Goal: Task Accomplishment & Management: Use online tool/utility

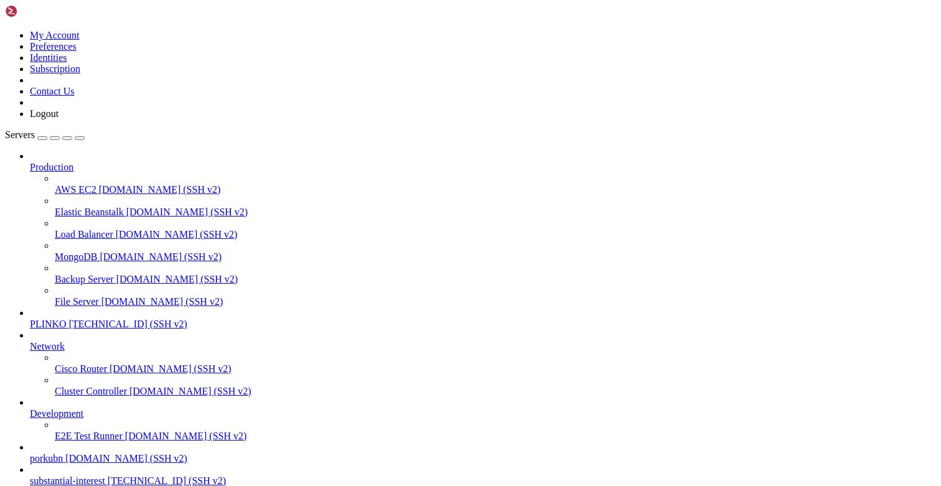
scroll to position [299, 0]
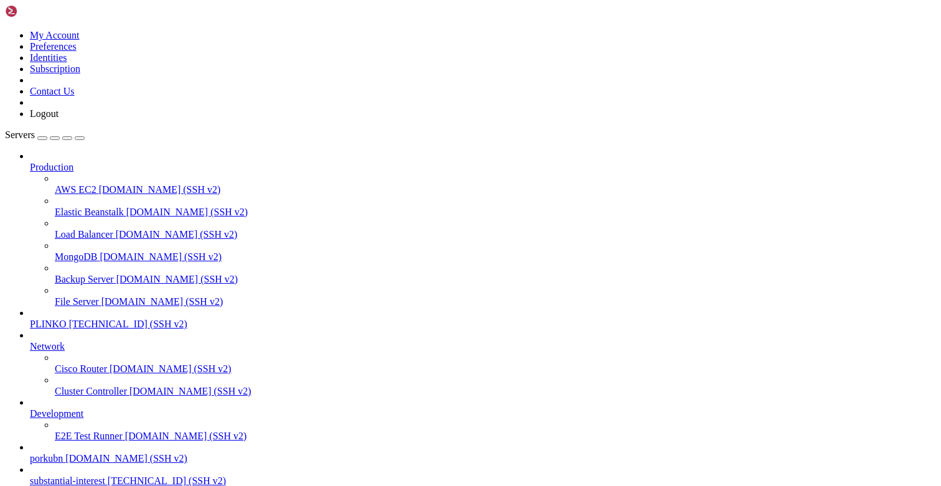
drag, startPoint x: 502, startPoint y: 8, endPoint x: 495, endPoint y: 12, distance: 7.8
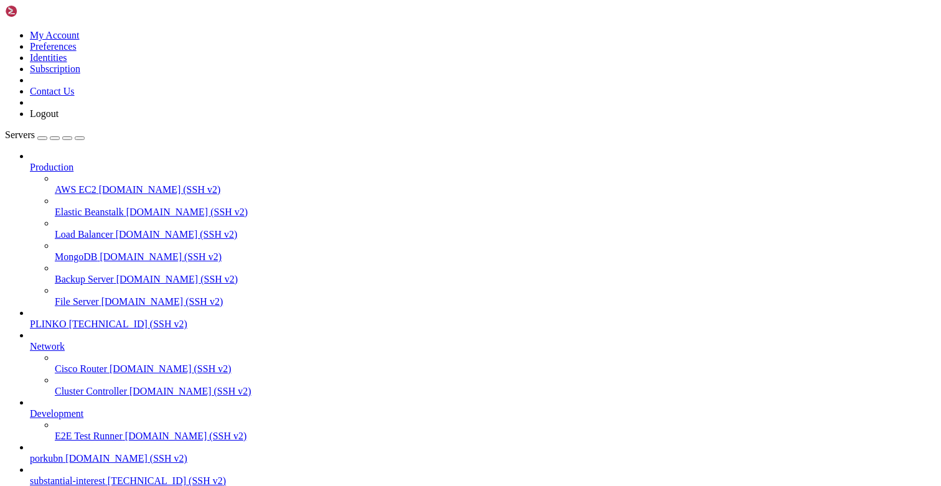
type input "/opt/facebook-etl/partner_fetcher"
type textarea "ACE_API_KEY = os.getenv("ACE_API_KEY")"
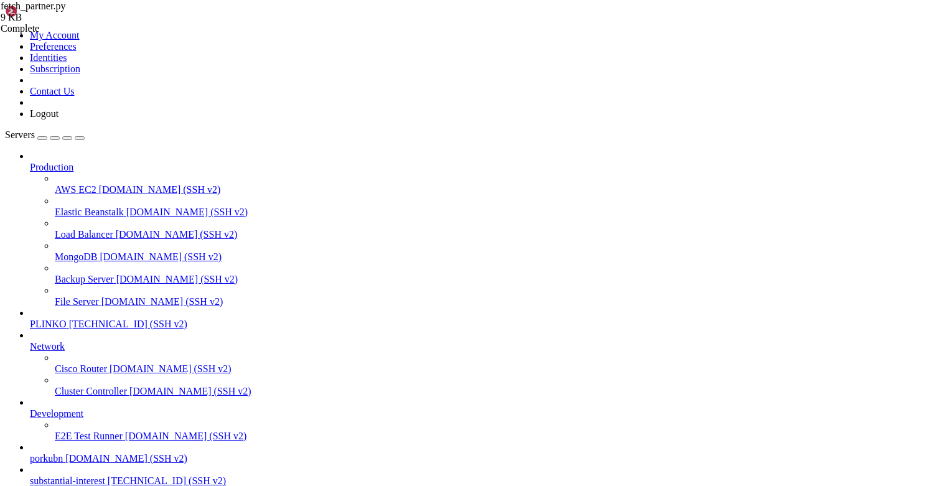
scroll to position [371, 0]
type input "cur.execute("
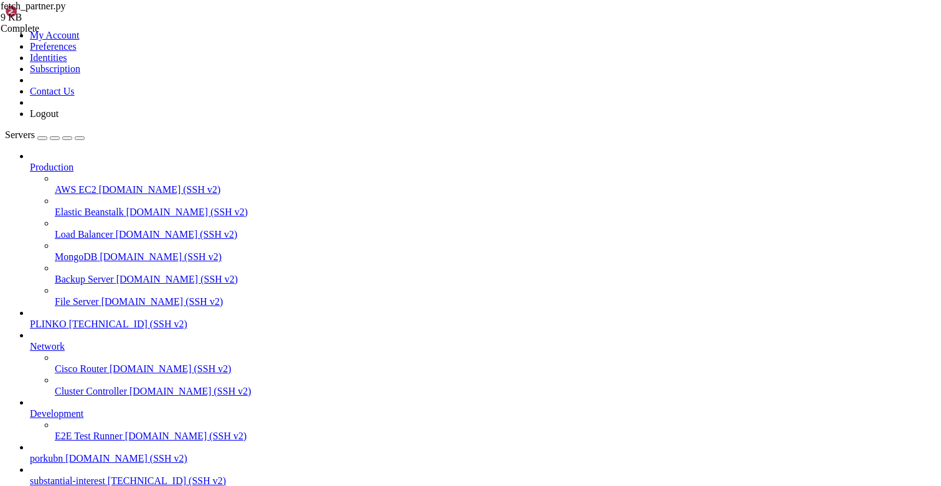
type textarea "import datetime as dt"
paste textarea "from datetime import datetime, timezone"
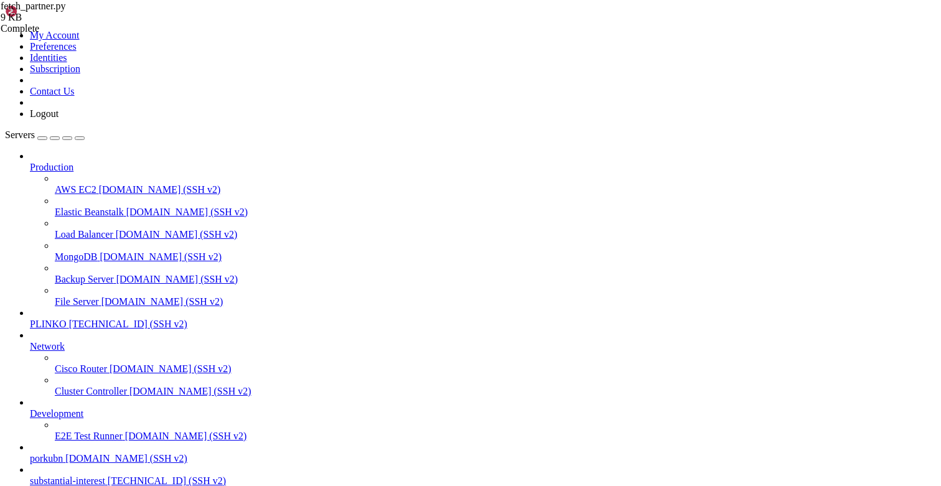
type textarea "from datetime import datetime, timezone"
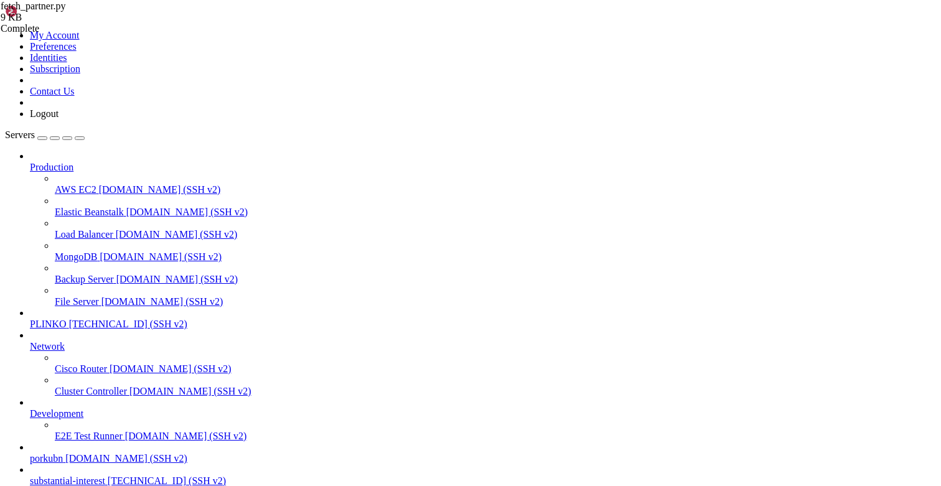
scroll to position [180, 0]
paste textarea "return None"
type textarea "return None"
paste input "item"
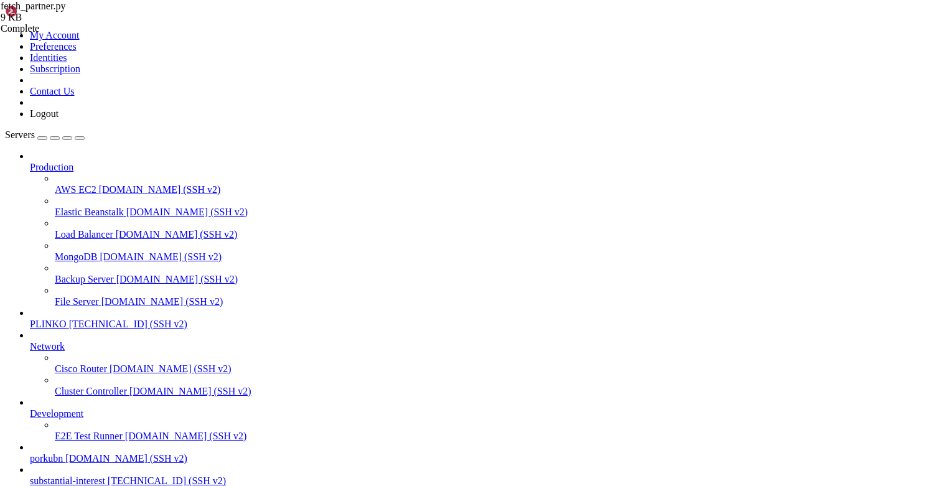
scroll to position [62, 0]
type input "item"
type textarea "def to_ts_utc(item):"
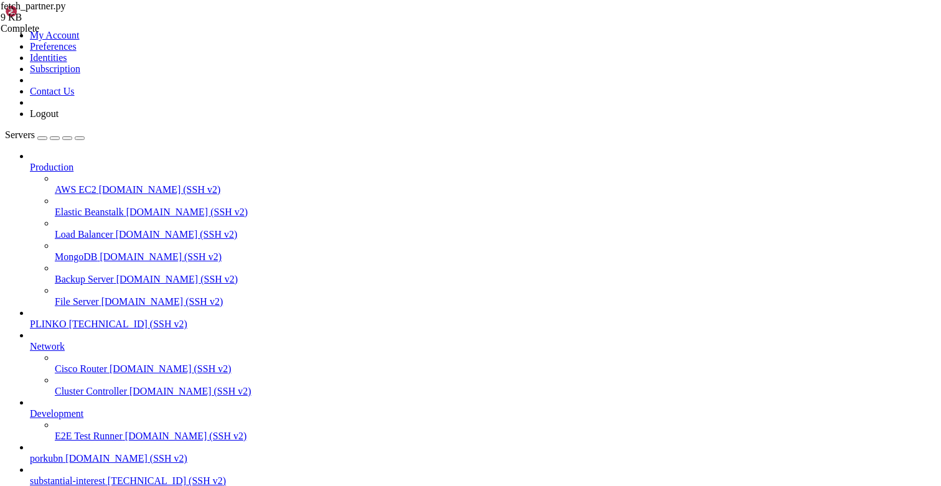
type textarea "OFFERS_SHEET_URL = os.getenv("OFFERS_SHEET_URL")"
paste input "aggregate"
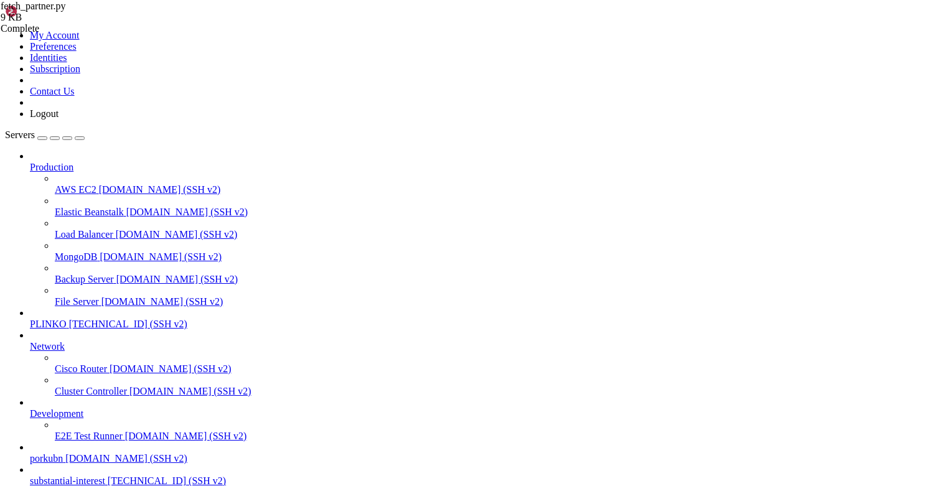
type input "aggregate"
type textarea "}) return out"
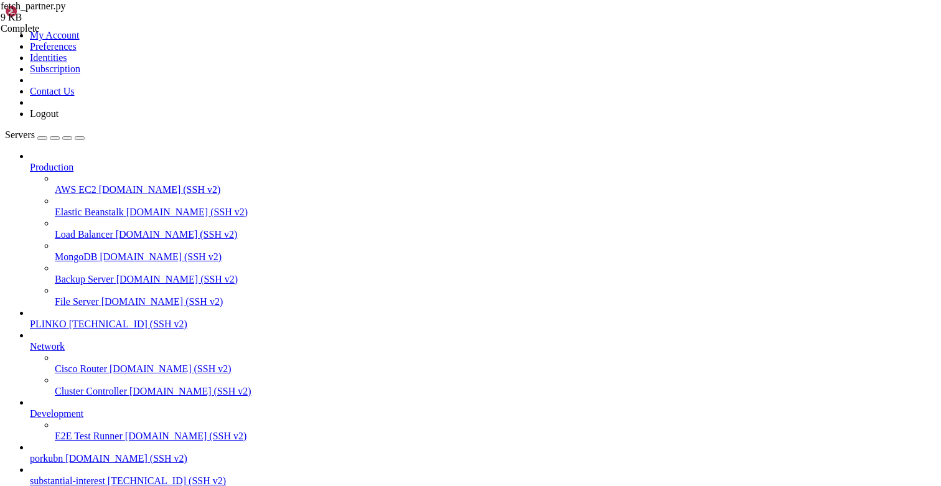
paste textarea
type textarea "})"
paste input "upsert"
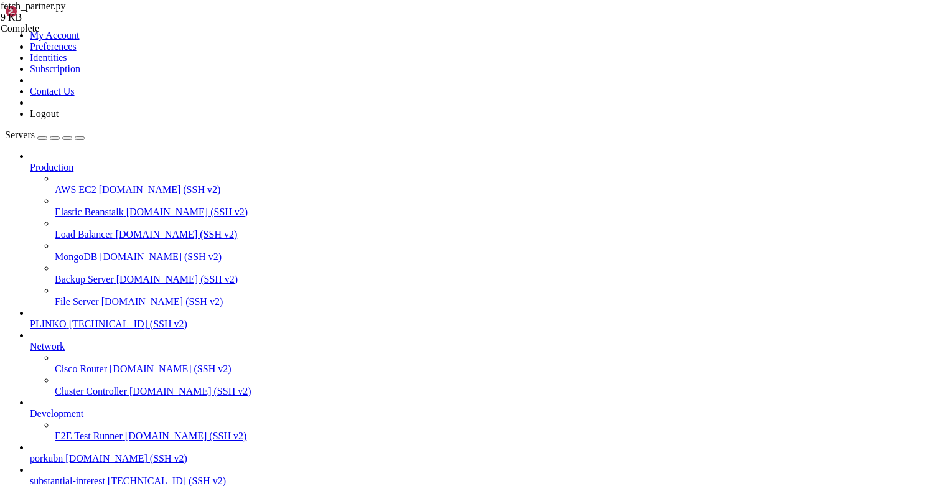
scroll to position [2083, 0]
paste input "(rows: List[dict]) -> None:"
type input "upsert(rows: List[dict]) -> None:"
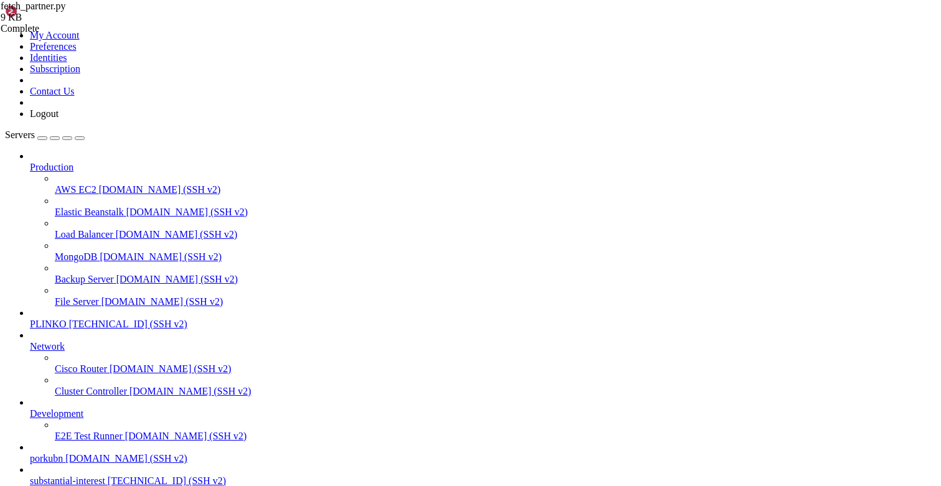
drag, startPoint x: 498, startPoint y: 347, endPoint x: 516, endPoint y: 355, distance: 20.3
type textarea "pg.commit() [DOMAIN_NAME]("Upserted %s rows into partner_stats_raw", len(rows))"
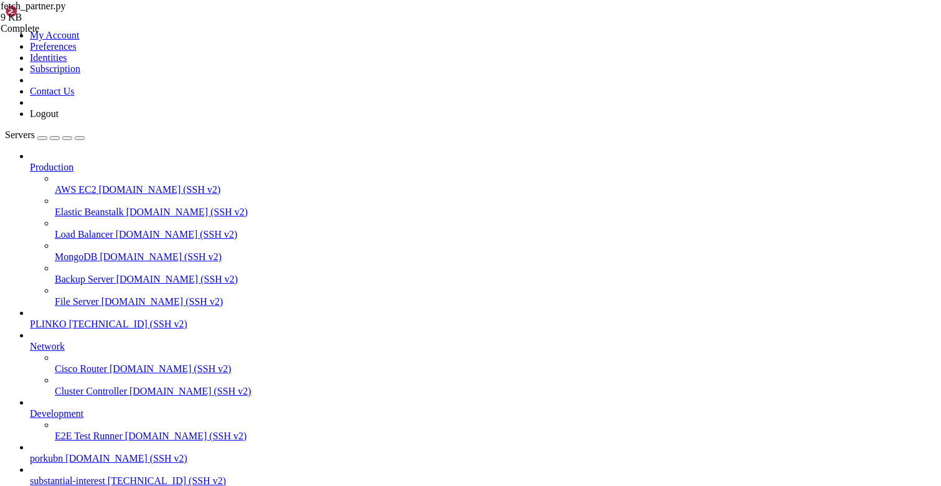
paste textarea
type textarea "pg.commit() [DOMAIN_NAME]("Upserted %s rows into partner_stats_raw", len(rows))"
paste textarea
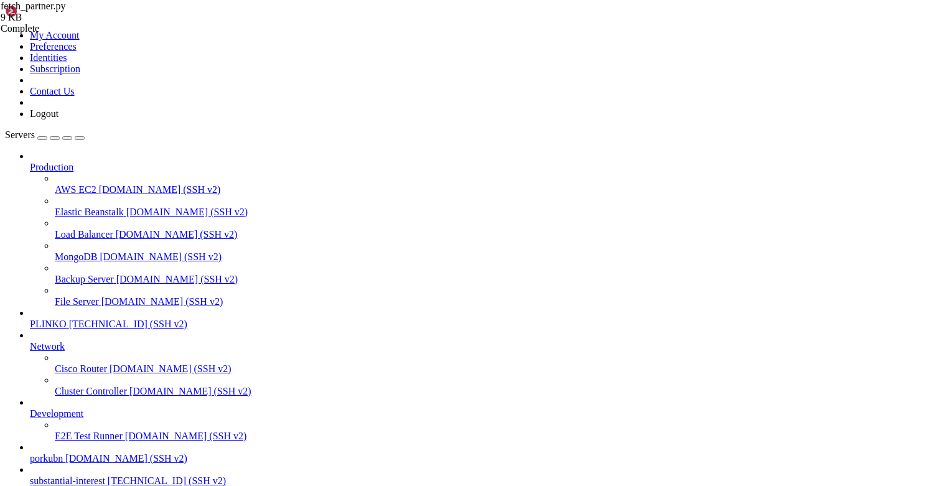
paste input "main"
paste input "rows = aggregate(day, reg_src, pur_src, fx)"
paste input
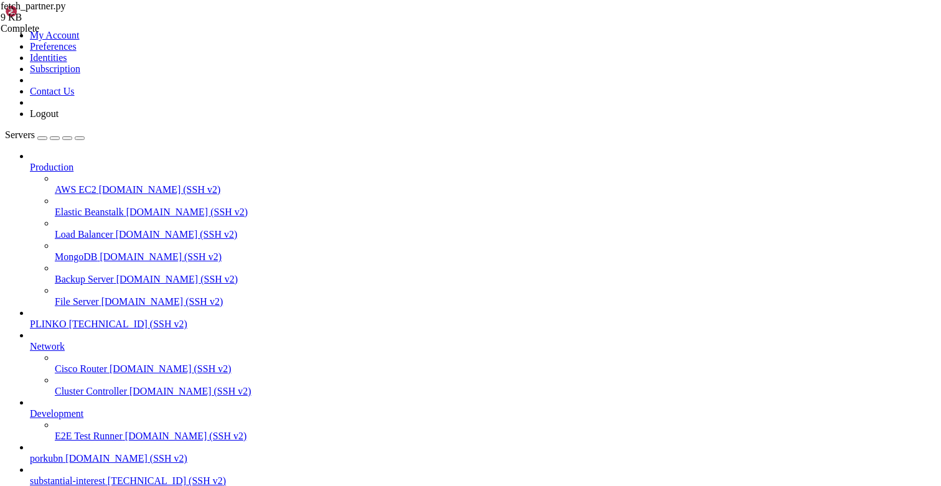
scroll to position [0, 65]
type input "rows = aggregate(day, reg_src, pur_src, fx)"
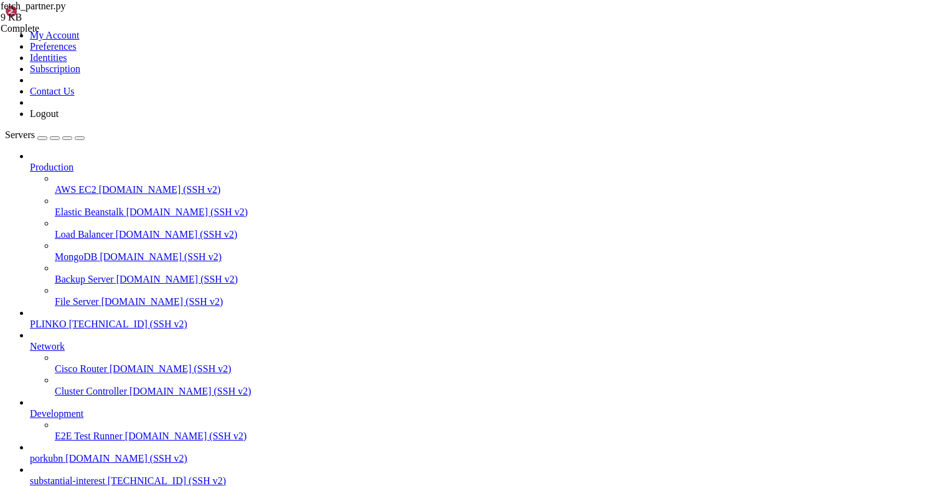
type textarea "rows = aggregate(day, reg_src, pur_src, fx)"
paste textarea "min(all_ts), max(all_ts))"
drag, startPoint x: 236, startPoint y: 404, endPoint x: 160, endPoint y: 387, distance: 78.4
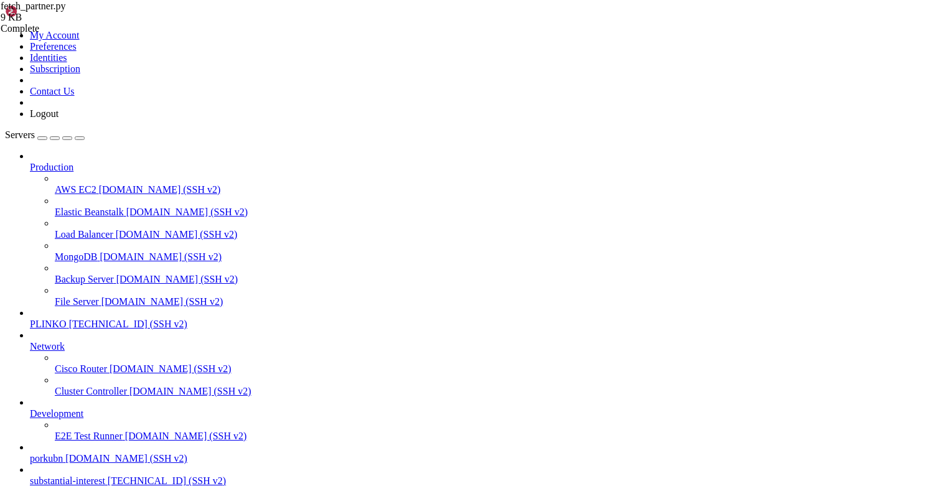
type textarea "if rows: all_ts = [r["event_ts_utc"] for r in rows if r.get("event_ts_utc")]"
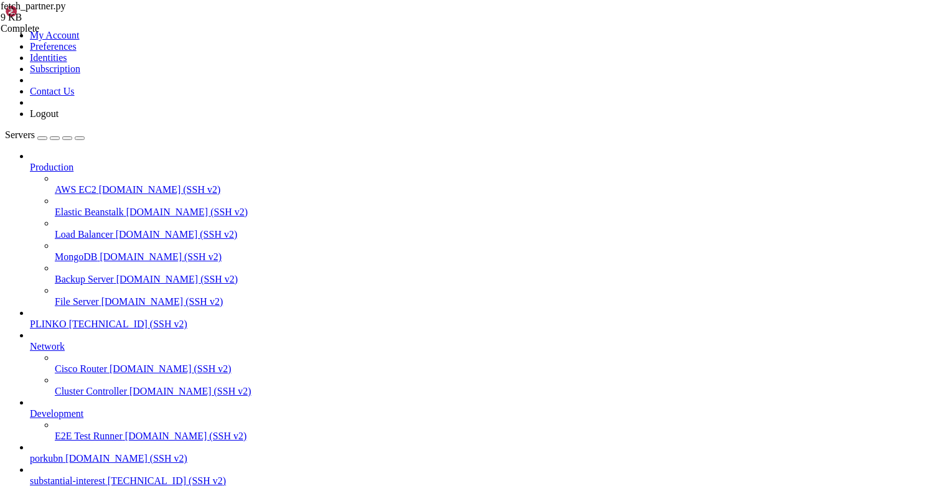
type textarea "rows = aggregate(day, reg_src, pur_src, fx)"
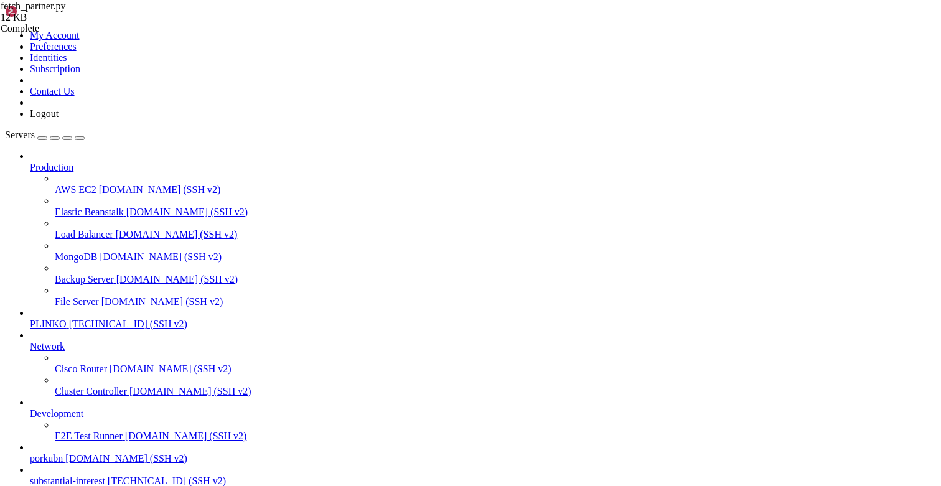
scroll to position [11250, 0]
drag, startPoint x: 162, startPoint y: 1142, endPoint x: 12, endPoint y: 1080, distance: 162.4
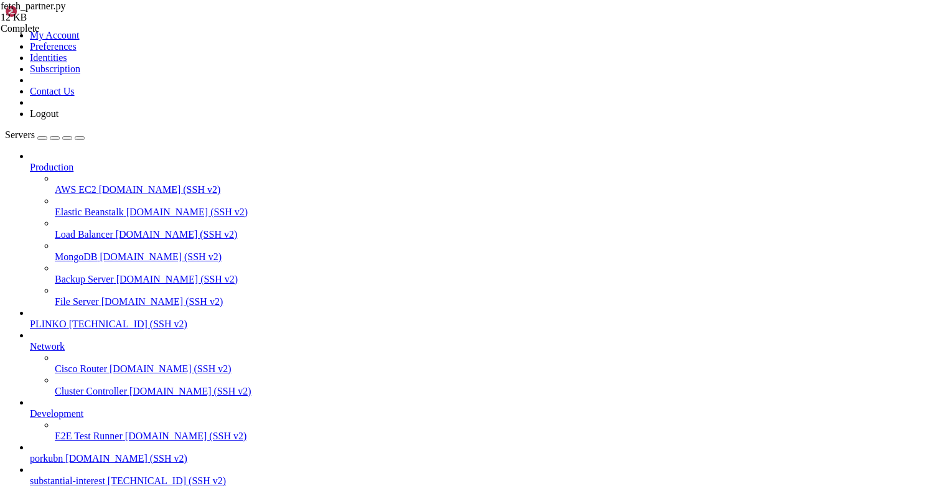
scroll to position [11247, 0]
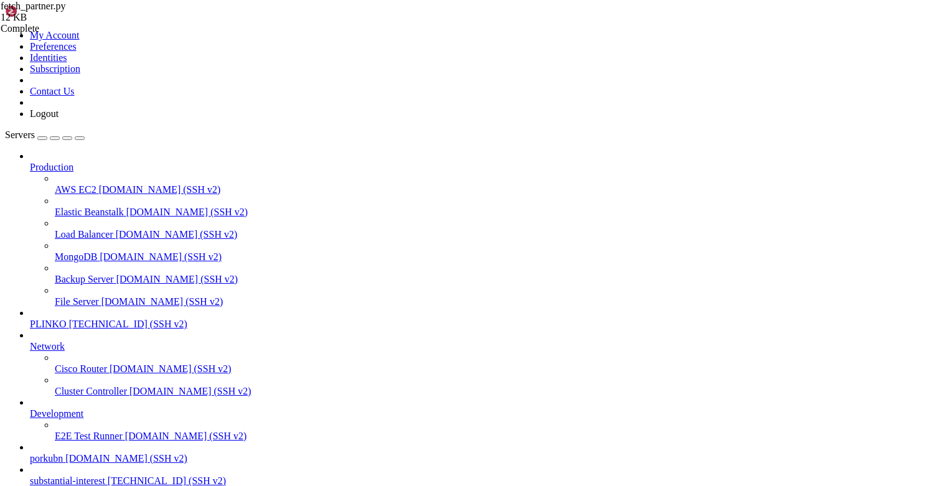
scroll to position [11250, 0]
drag, startPoint x: 34, startPoint y: 1050, endPoint x: 10, endPoint y: 1029, distance: 32.2
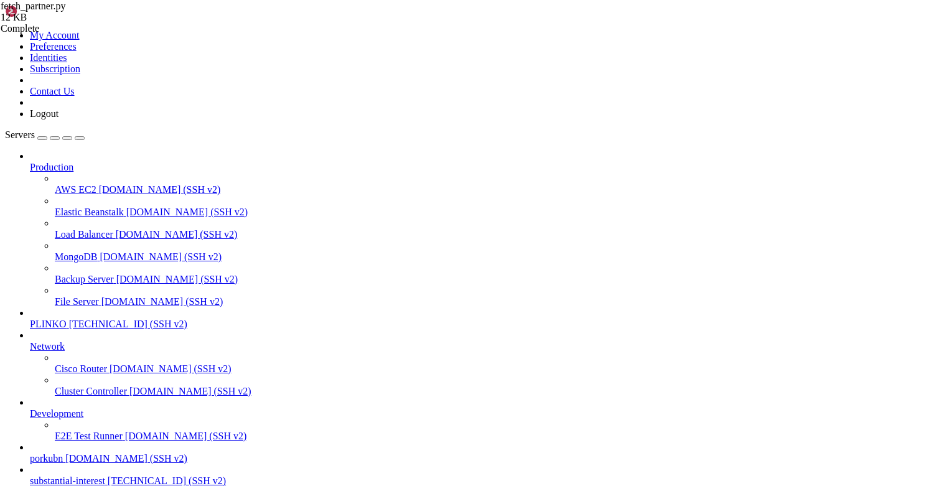
scroll to position [13920, 0]
drag, startPoint x: 88, startPoint y: 1072, endPoint x: 470, endPoint y: 1073, distance: 382.1
drag, startPoint x: 468, startPoint y: 1062, endPoint x: 86, endPoint y: 1063, distance: 382.1
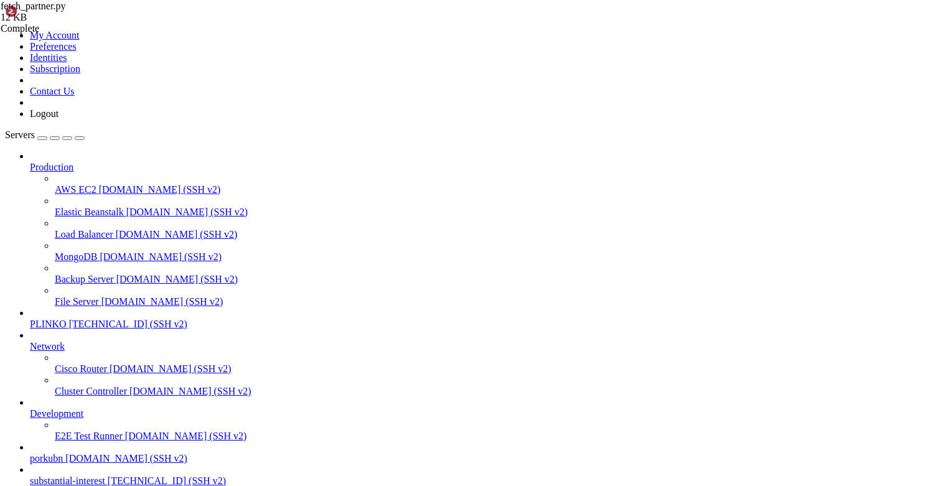
drag, startPoint x: 91, startPoint y: 1050, endPoint x: 497, endPoint y: 1050, distance: 406.3
drag, startPoint x: 470, startPoint y: 1029, endPoint x: 72, endPoint y: 1027, distance: 397.6
drag, startPoint x: 627, startPoint y: 1089, endPoint x: 442, endPoint y: 1057, distance: 187.5
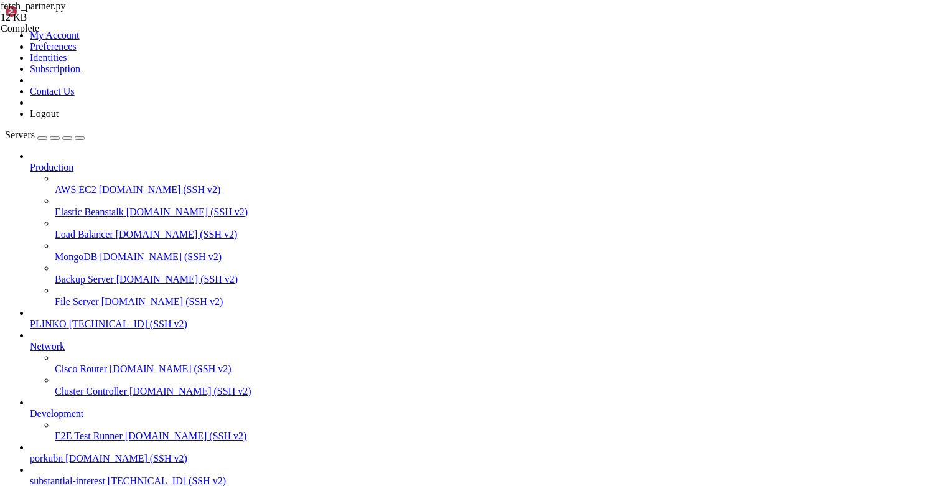
drag, startPoint x: 643, startPoint y: 1063, endPoint x: 140, endPoint y: 1055, distance: 502.9
drag, startPoint x: 635, startPoint y: 1073, endPoint x: 11, endPoint y: 1027, distance: 625.9
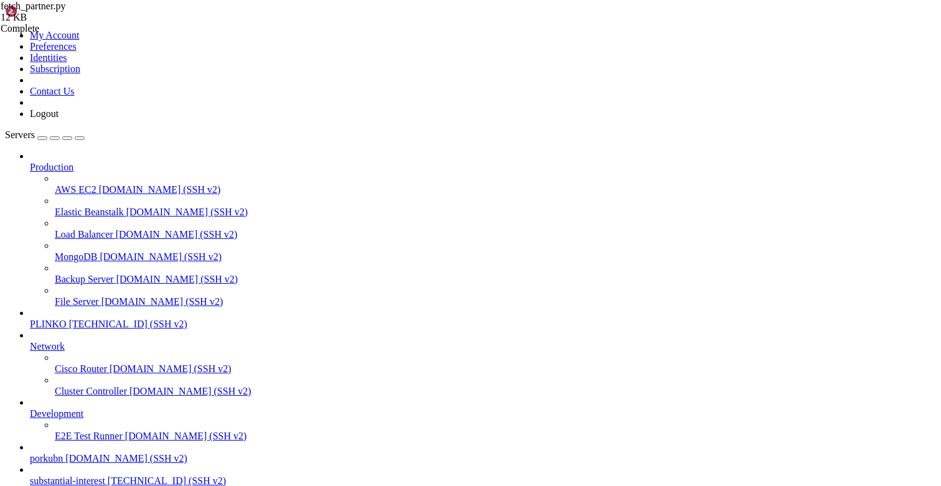
copy div "[DATE] | 20076 | mb0 | kzs10 | 1 | 1 | 60.45 | [DATE] 00:50:46.960918 2025-08-1…"
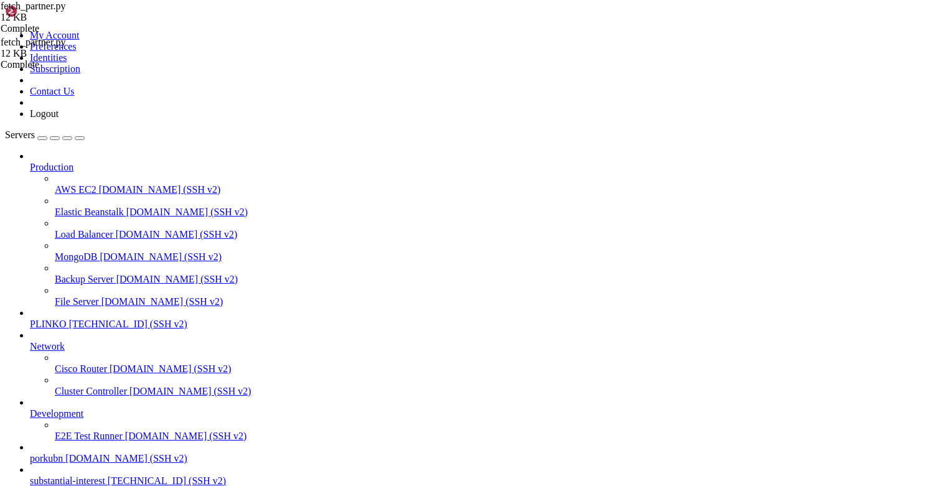
drag, startPoint x: 329, startPoint y: 377, endPoint x: 277, endPoint y: 370, distance: 52.2
drag, startPoint x: 266, startPoint y: 380, endPoint x: 184, endPoint y: 226, distance: 174.8
paste textarea "MSK = ZoneInfo("[GEOGRAPHIC_DATA]/[GEOGRAPHIC_DATA]""
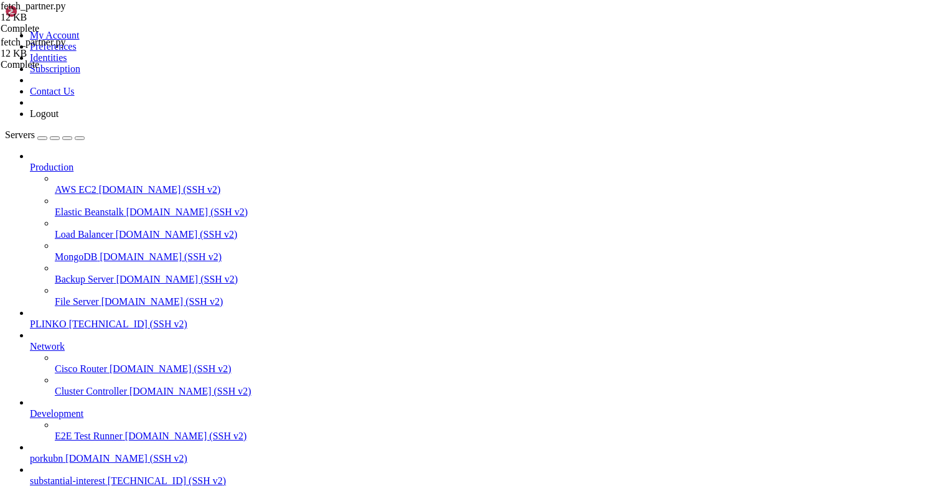
scroll to position [140, 0]
paste textarea "MSK = ZoneInfo("[GEOGRAPHIC_DATA]/[GEOGRAPHIC_DATA]")"
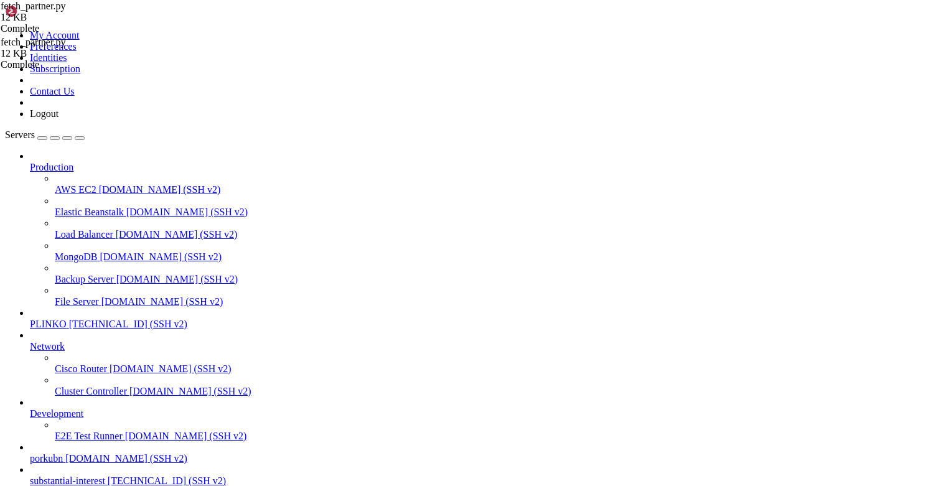
type textarea "load_dotenv()"
paste textarea "MSK = ZoneInfo("[GEOGRAPHIC_DATA]/[GEOGRAPHIC_DATA]")"
type textarea "MSK = ZoneInfo("[GEOGRAPHIC_DATA]/[GEOGRAPHIC_DATA]")"
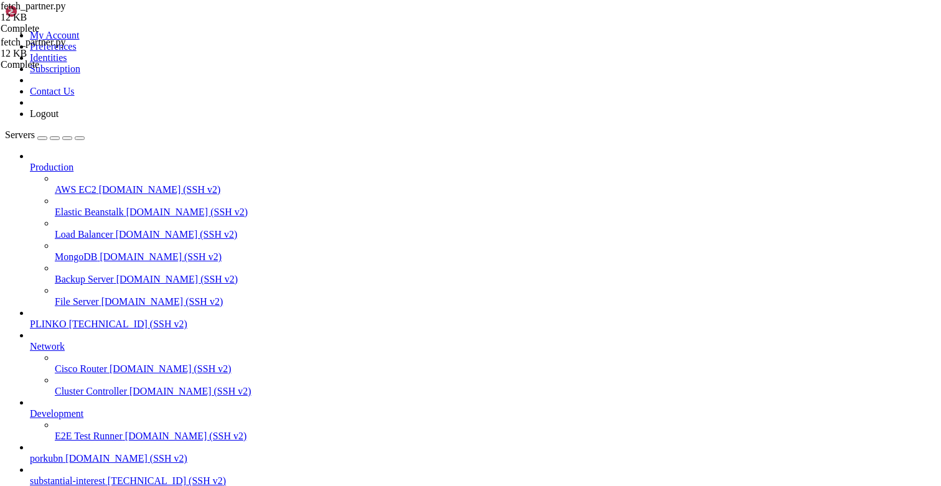
drag, startPoint x: 186, startPoint y: 253, endPoint x: 347, endPoint y: 409, distance: 224.0
paste textarea
type textarea "return None"
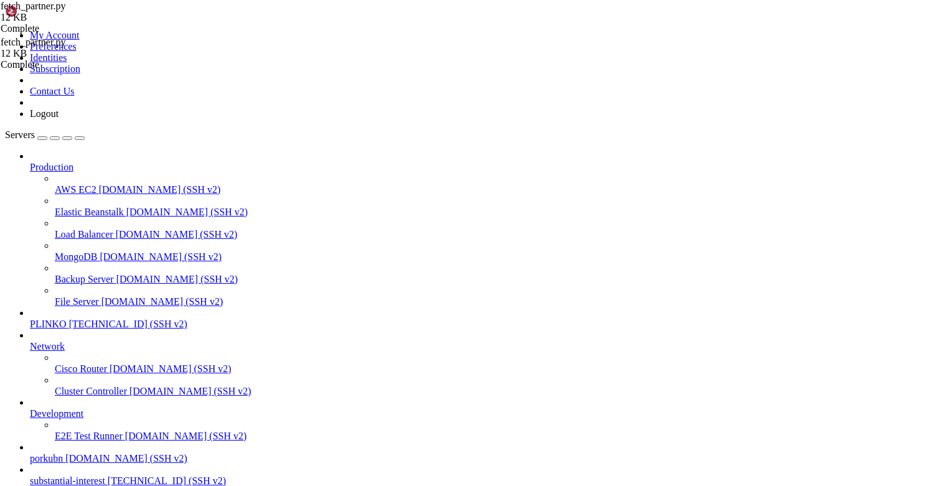
type textarea "ACE_FEED_URL = "[URL][DOMAIN_NAME]""
type input "aggregate"
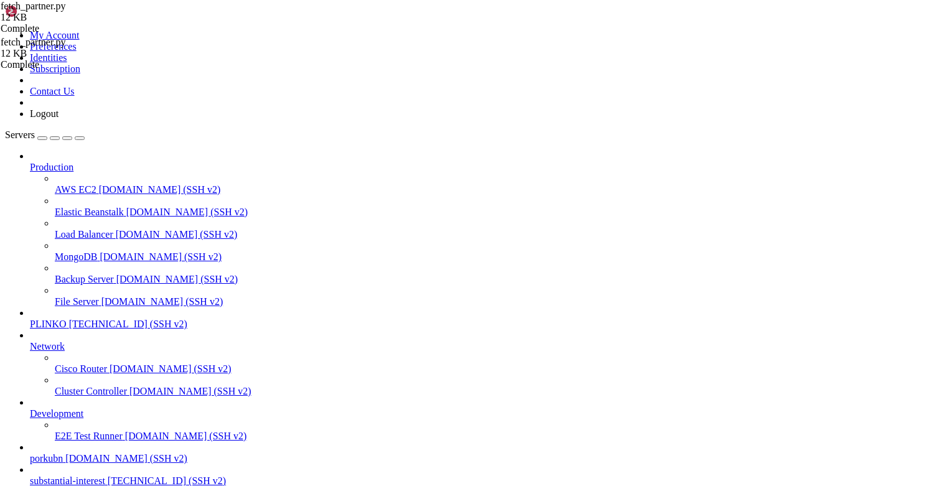
type textarea "}) return out"
paste textarea
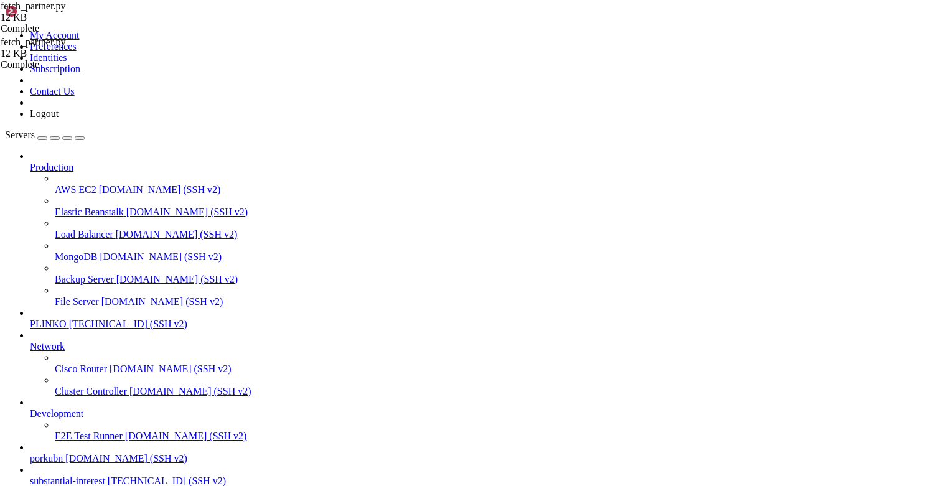
type textarea "agg[key]["purchases"] += 1"
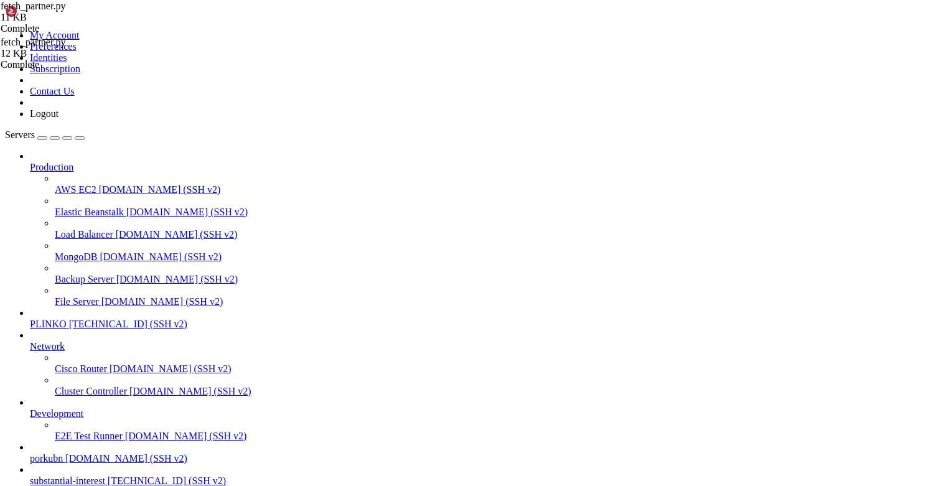
drag, startPoint x: 77, startPoint y: 955, endPoint x: 12, endPoint y: 892, distance: 90.2
drag, startPoint x: 12, startPoint y: 892, endPoint x: 11, endPoint y: 876, distance: 15.7
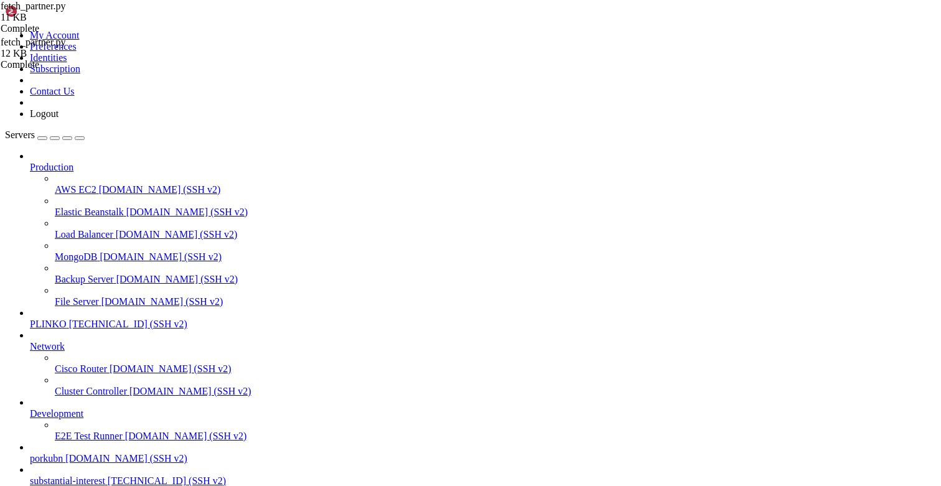
type input "lead_id_of"
type textarea "CONNINFO = os.getenv("DATABASE_URL")"
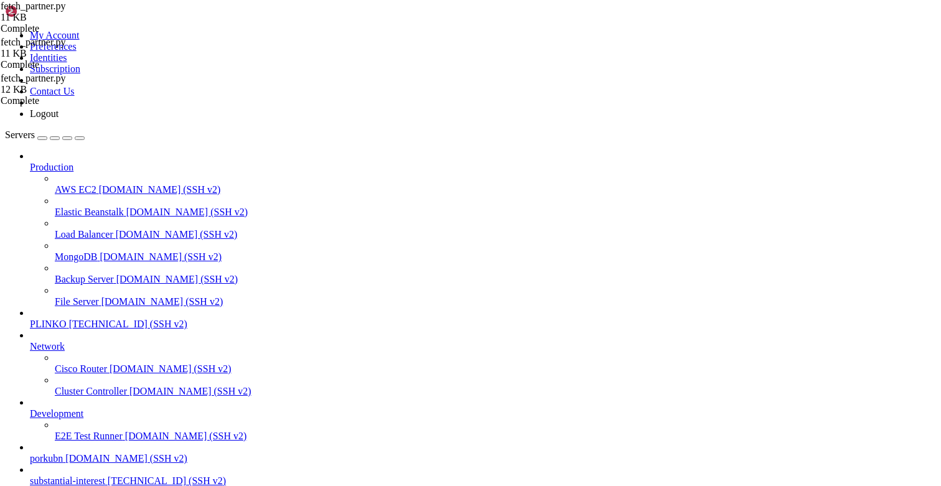
paste textarea ")"
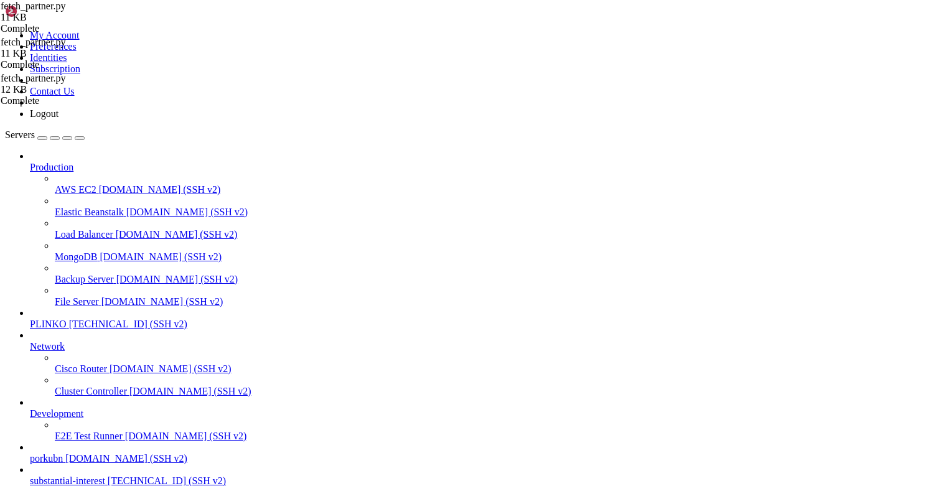
type textarea "return str("
paste input "aggregate"
type input "aggregate"
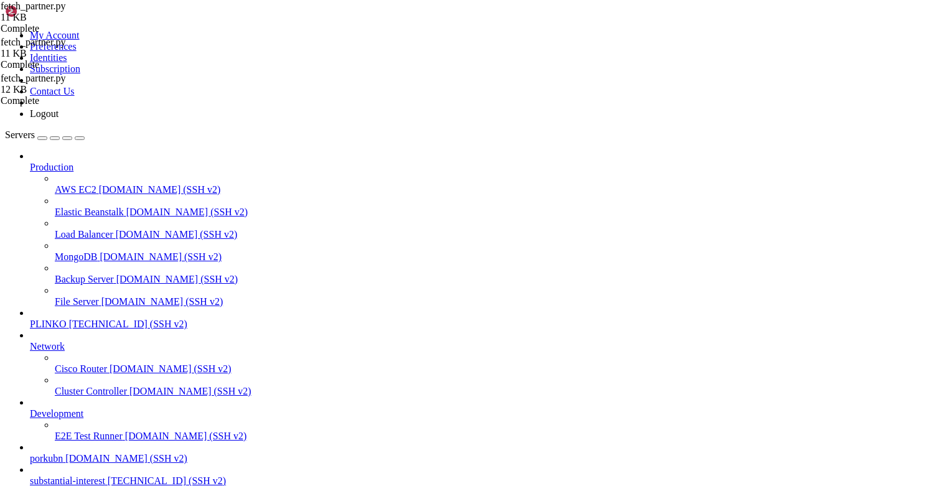
type textarea "}) return out"
paste textarea
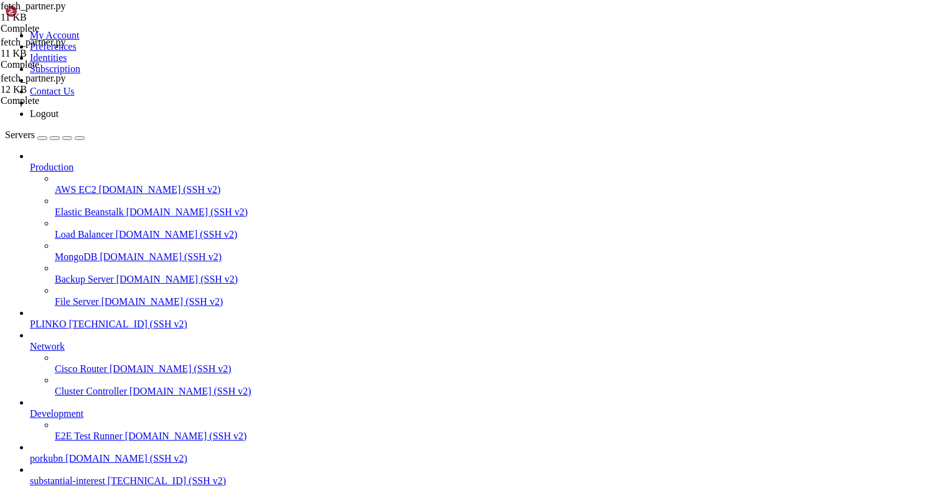
drag, startPoint x: 145, startPoint y: 1027, endPoint x: 27, endPoint y: 905, distance: 169.4
drag, startPoint x: 28, startPoint y: 920, endPoint x: 9, endPoint y: 971, distance: 54.0
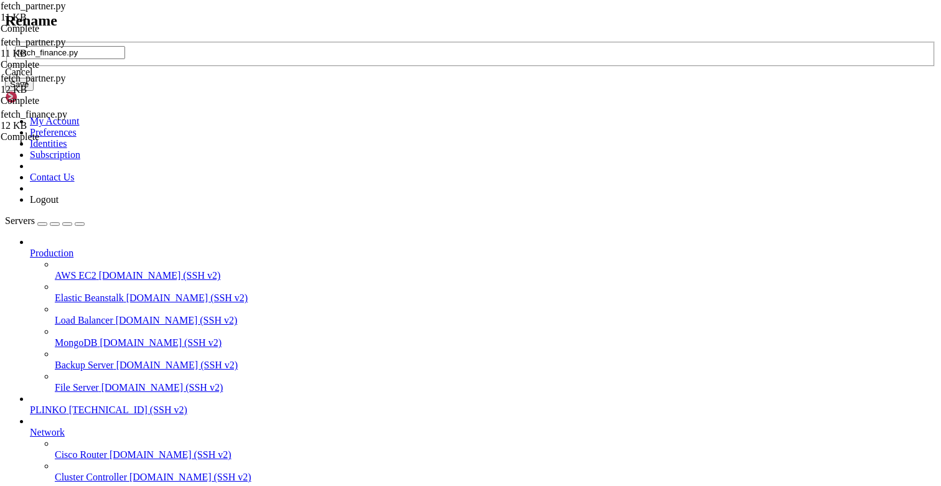
click at [125, 59] on input "fetch_finance.py" at bounding box center [70, 52] width 110 height 13
paste input "debug_dump_day"
type input "debug_dump_day.py"
click at [34, 91] on button "Save" at bounding box center [19, 84] width 29 height 13
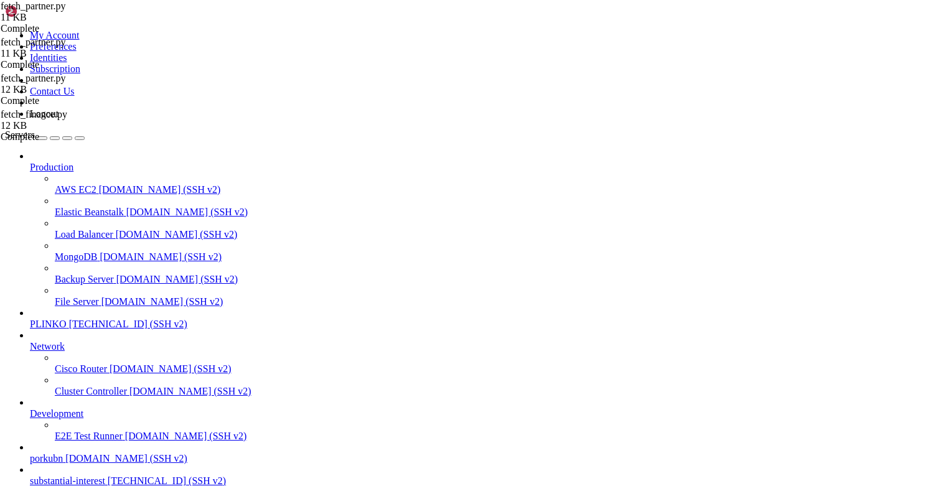
type textarea "main()"
paste textarea
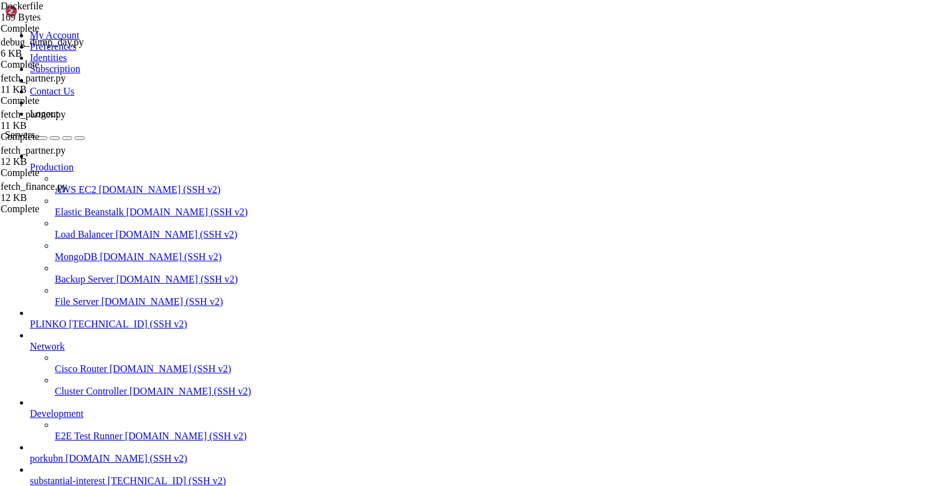
type textarea "COPY fetch_partner.py ."
drag, startPoint x: 296, startPoint y: 103, endPoint x: 184, endPoint y: 103, distance: 112.0
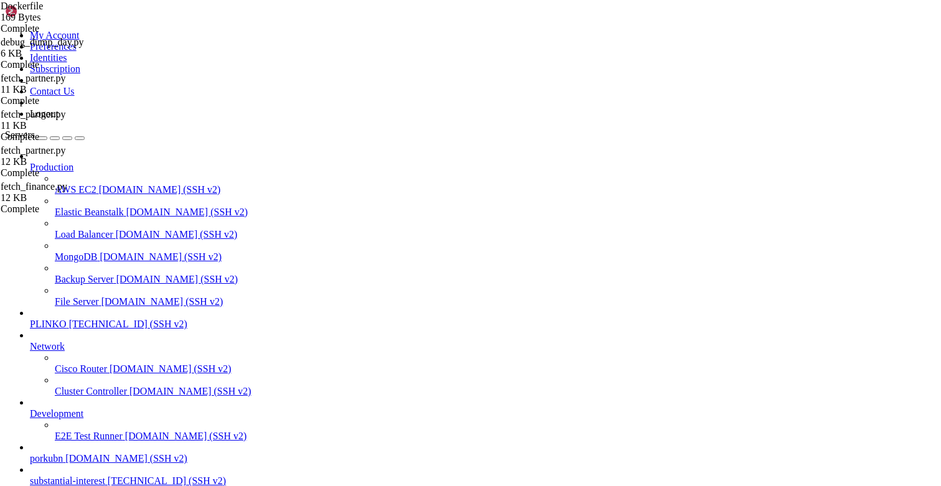
paste textarea "COPY fetch_partner.py ."
drag, startPoint x: 382, startPoint y: 129, endPoint x: 169, endPoint y: 123, distance: 212.9
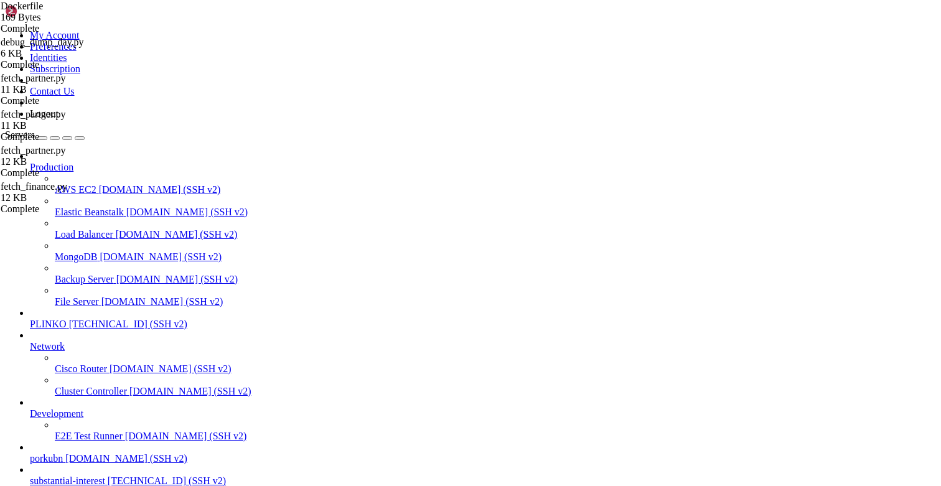
type textarea "CMD ["python", "fetch_partner.py"]"
paste textarea "CMD ["python", "fetch_partner.py"]"
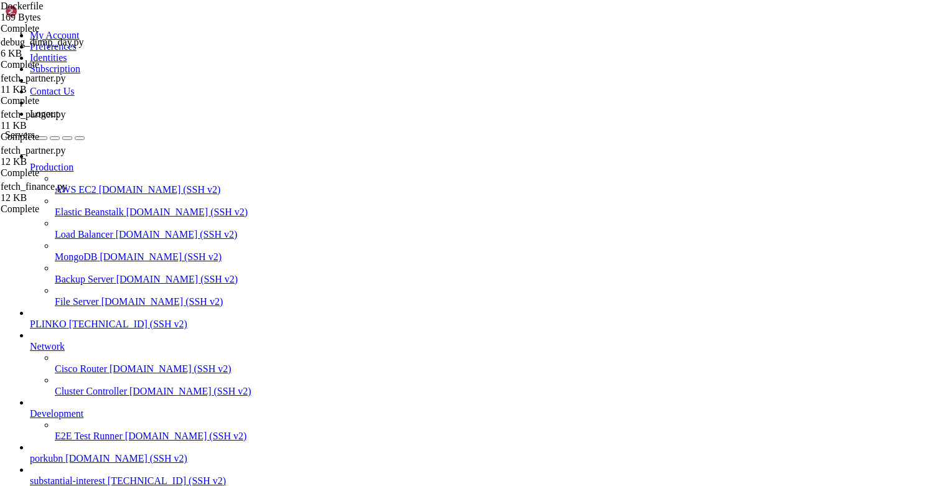
paste textarea "debug_dump_day"
type textarea "CMD ["python", "debug_dump_day.py"]"
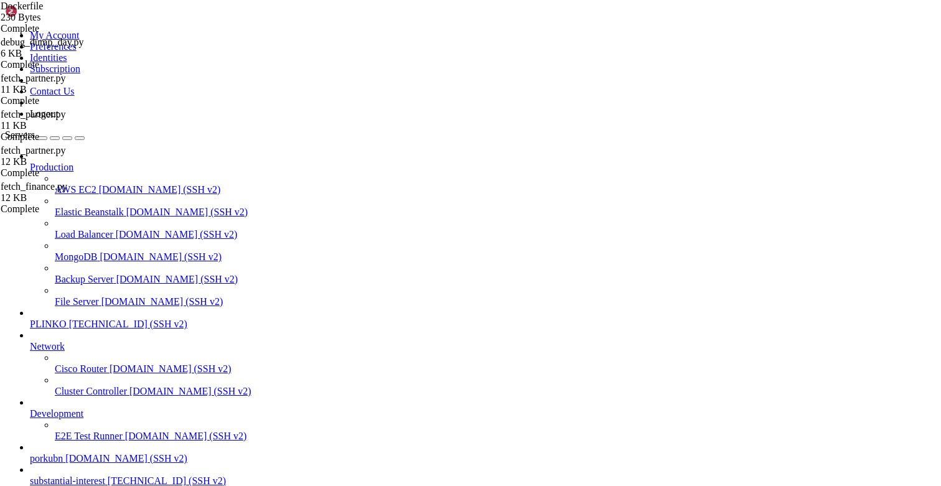
drag, startPoint x: 258, startPoint y: 1099, endPoint x: 12, endPoint y: 1035, distance: 254.6
drag, startPoint x: 10, startPoint y: 1031, endPoint x: 356, endPoint y: 1152, distance: 366.6
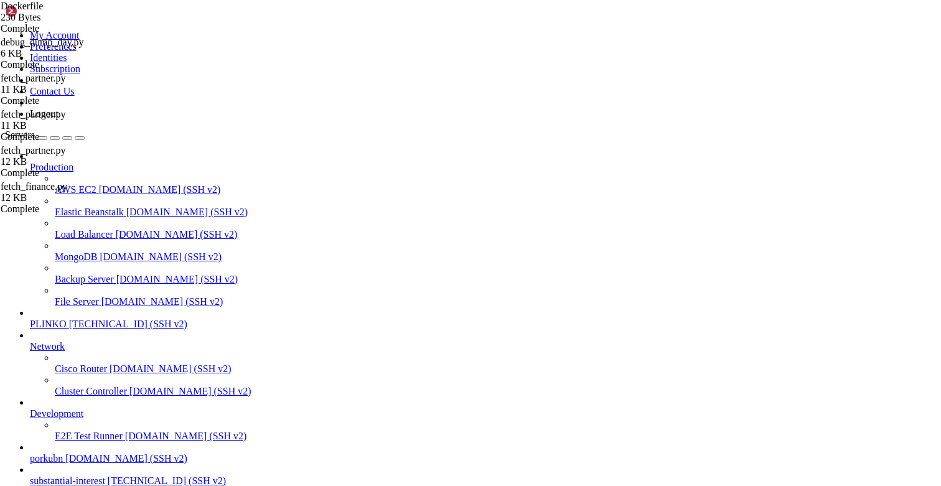
copy div "root@substantialinterest:/opt/facebook-etl# CID=$(docker compose ps -q partner_…"
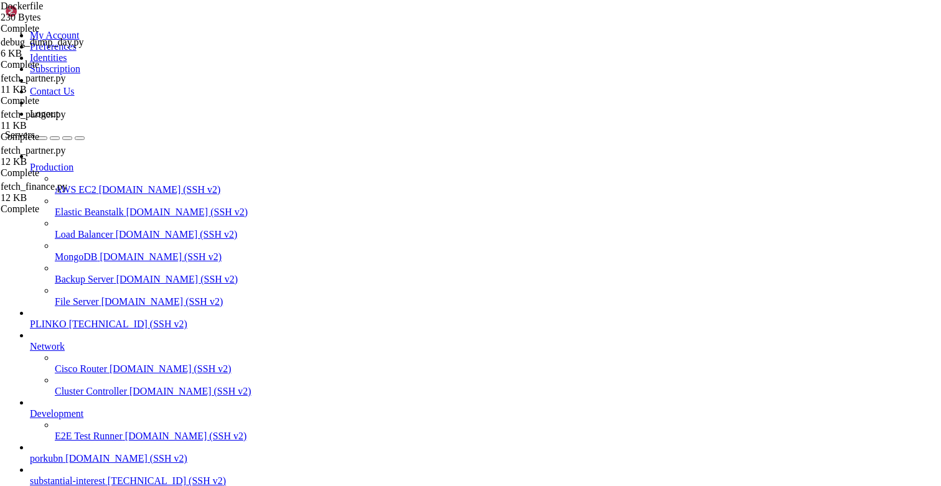
type textarea "COPY debug_dump_day.py ."
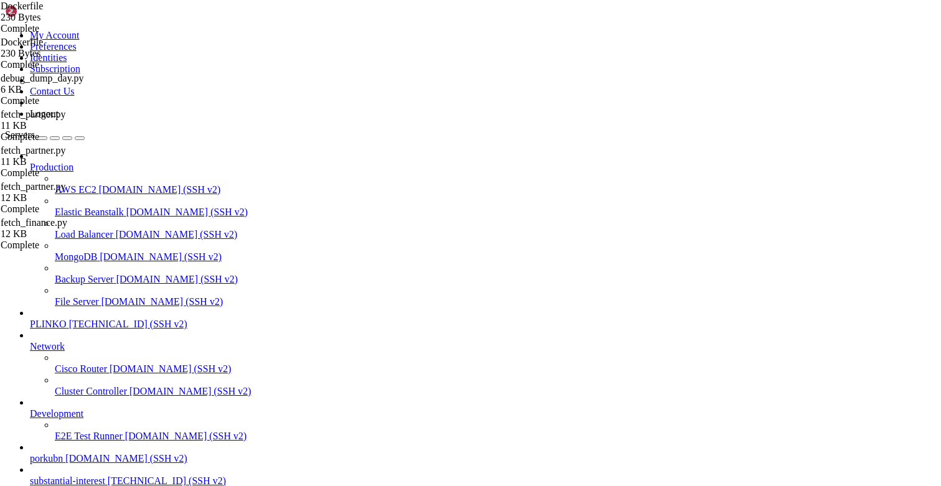
type input "/opt/facebook-etl"
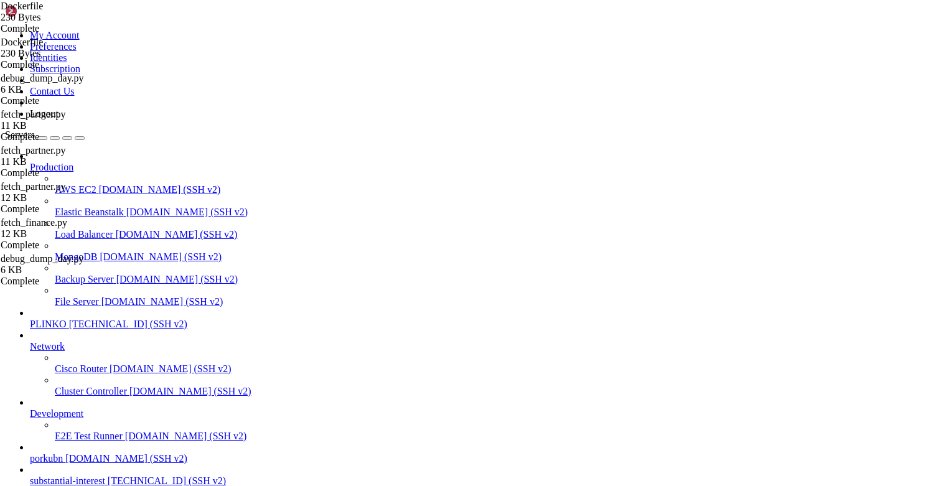
drag, startPoint x: 118, startPoint y: 1099, endPoint x: 9, endPoint y: 1053, distance: 118.0
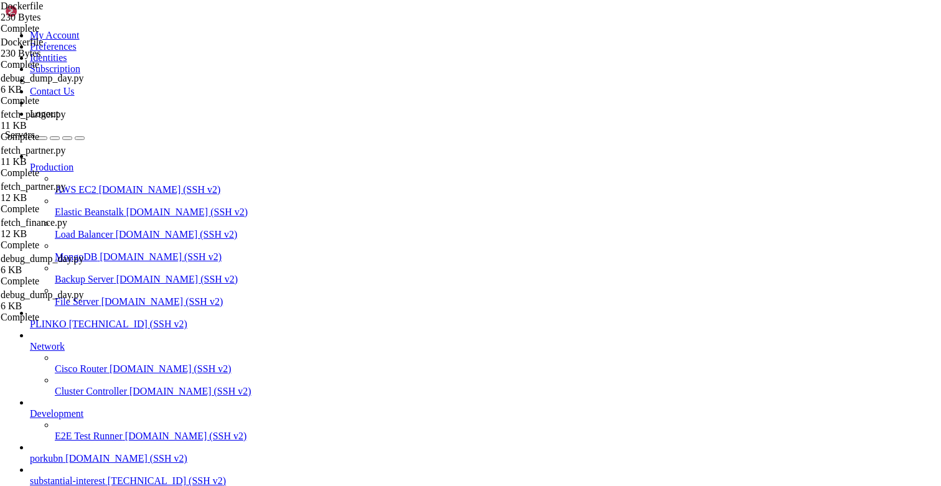
drag, startPoint x: 224, startPoint y: 1096, endPoint x: 10, endPoint y: 1024, distance: 225.9
copy div "root@substantialinterest:/opt/facebook-etl# CID=$(docker compose ps -q partner_…"
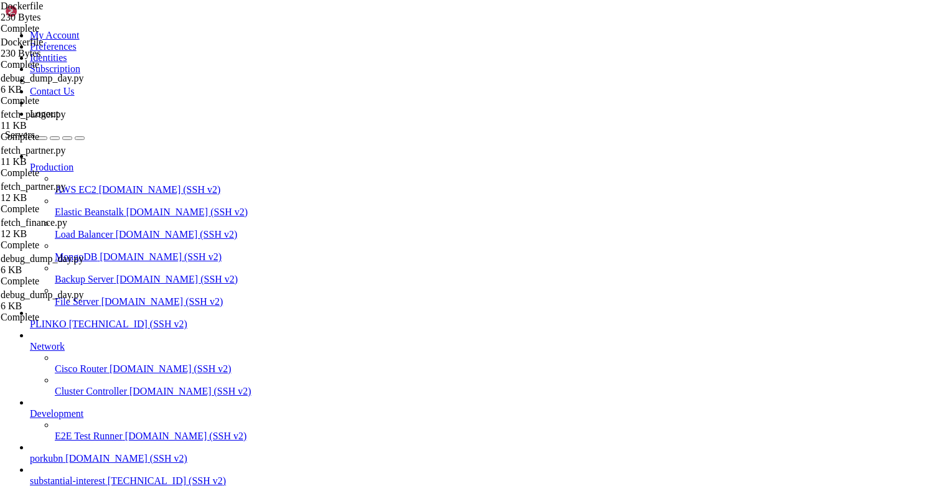
scroll to position [16140, 0]
drag, startPoint x: 72, startPoint y: 976, endPoint x: 9, endPoint y: 893, distance: 103.5
drag, startPoint x: 36, startPoint y: 844, endPoint x: 9, endPoint y: 843, distance: 26.8
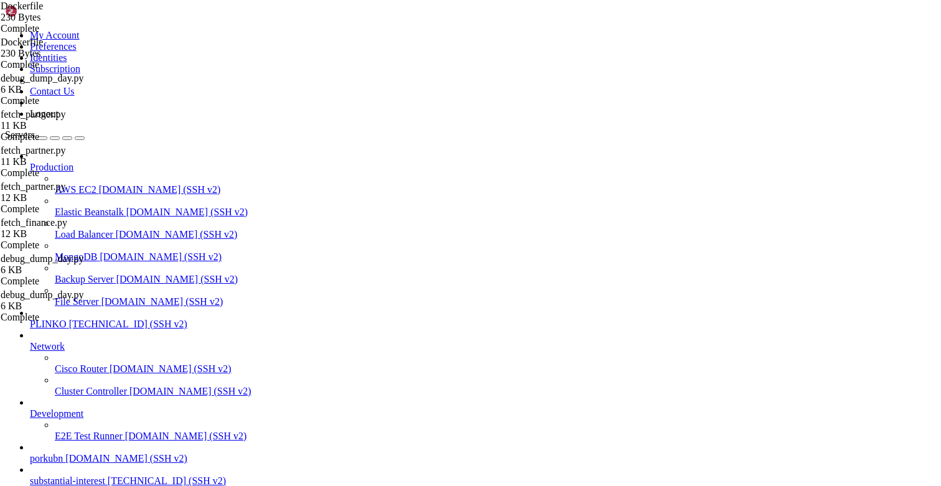
type input "/opt/facebook-etl/partner_fetcher"
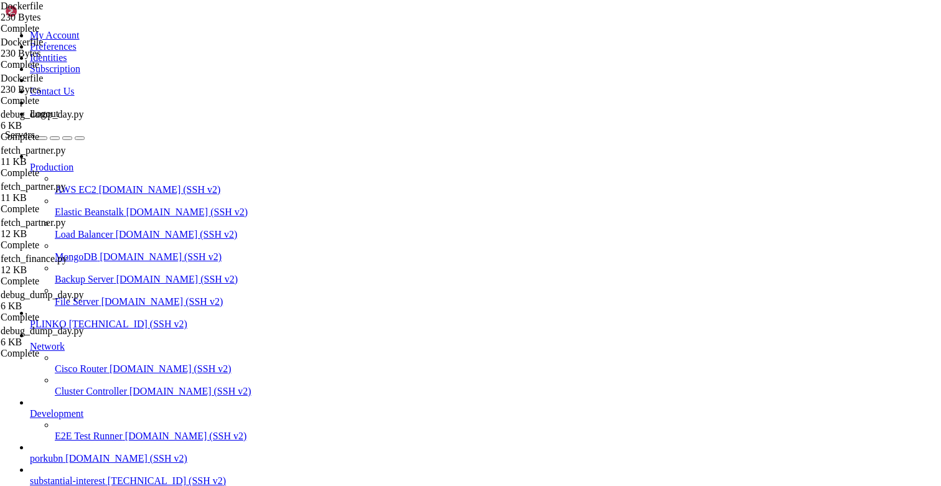
drag, startPoint x: 363, startPoint y: 131, endPoint x: 175, endPoint y: 130, distance: 187.9
type textarea "CMD ["python", "debug_dump_day.py"]"
drag, startPoint x: 299, startPoint y: 117, endPoint x: 289, endPoint y: 117, distance: 10.6
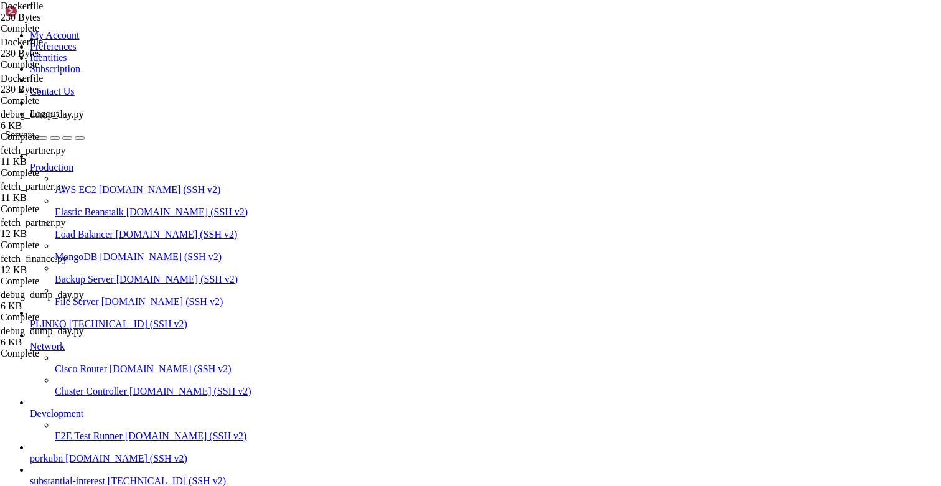
drag, startPoint x: 306, startPoint y: 115, endPoint x: 179, endPoint y: 113, distance: 127.0
type textarea "COPY debug_dump_day.py ."
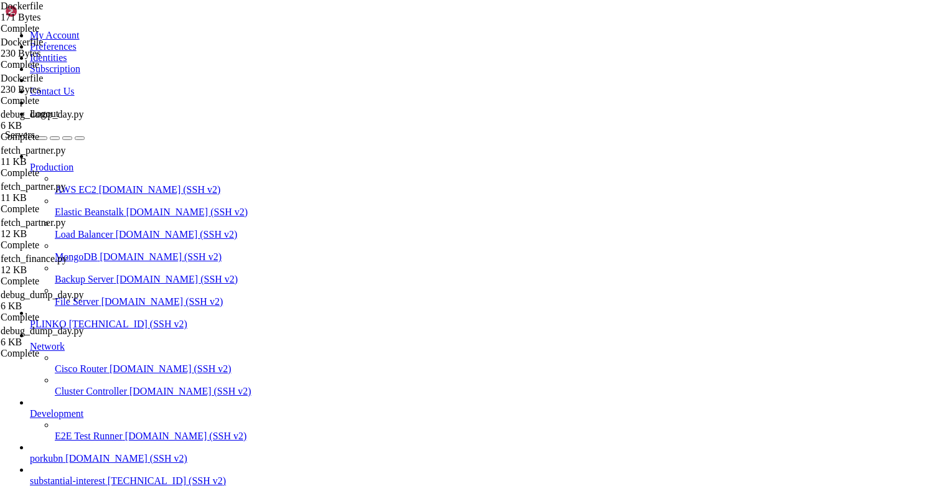
drag, startPoint x: 107, startPoint y: 1115, endPoint x: 45, endPoint y: 1044, distance: 94.4
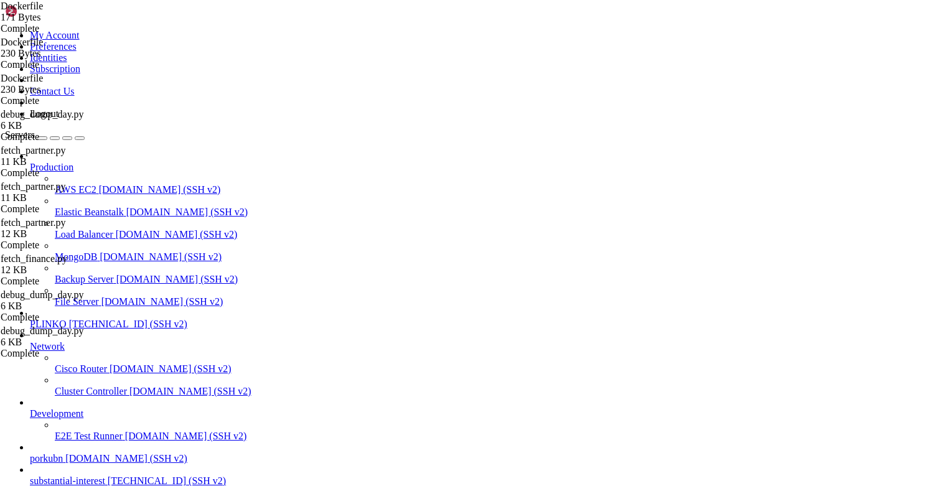
drag, startPoint x: 72, startPoint y: 906, endPoint x: 10, endPoint y: 854, distance: 81.3
drag, startPoint x: 148, startPoint y: 997, endPoint x: 12, endPoint y: 887, distance: 175.2
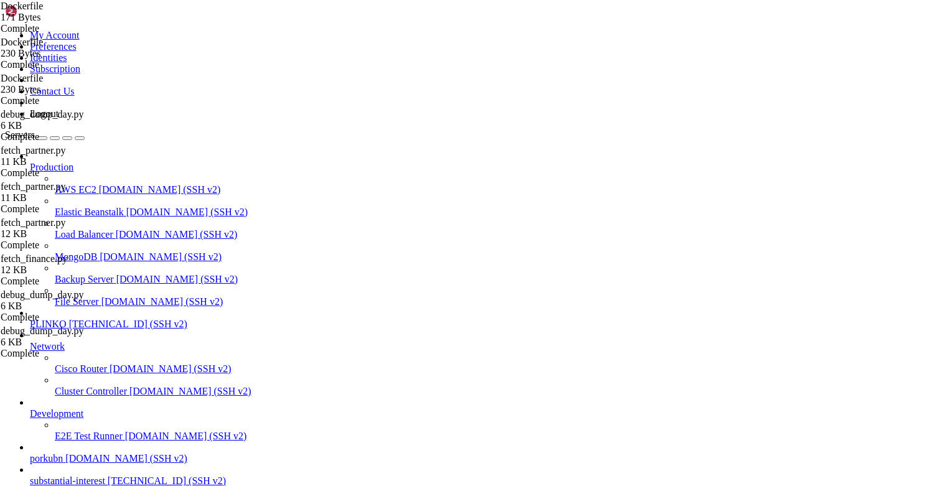
scroll to position [17283, 0]
